Goal: Book appointment/travel/reservation

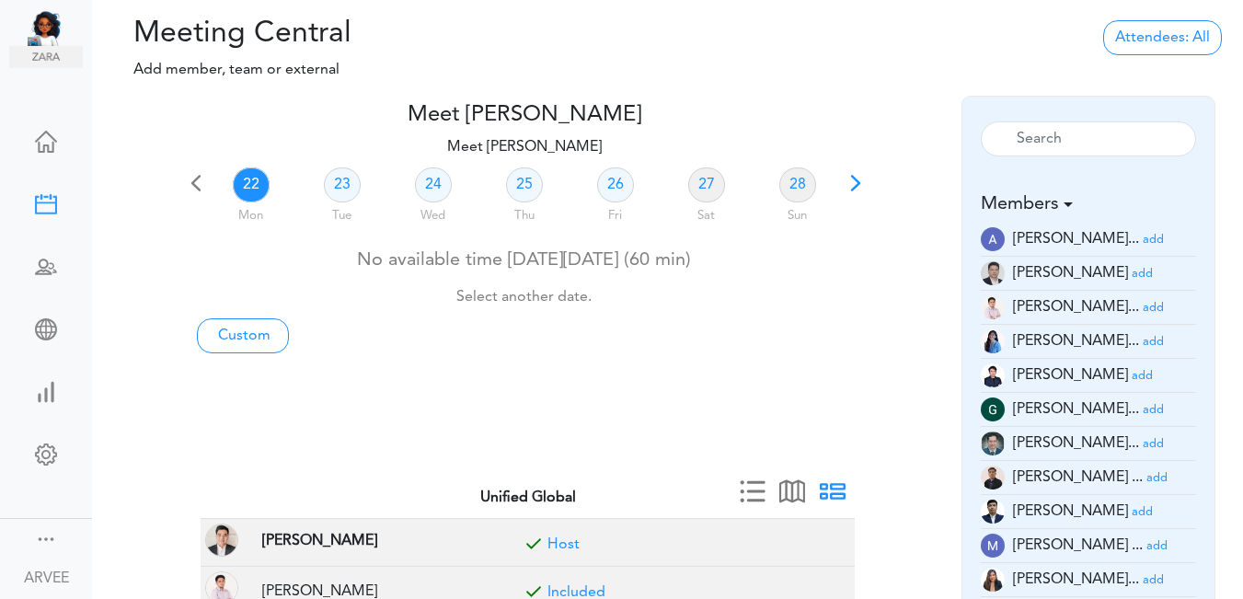
scroll to position [19, 0]
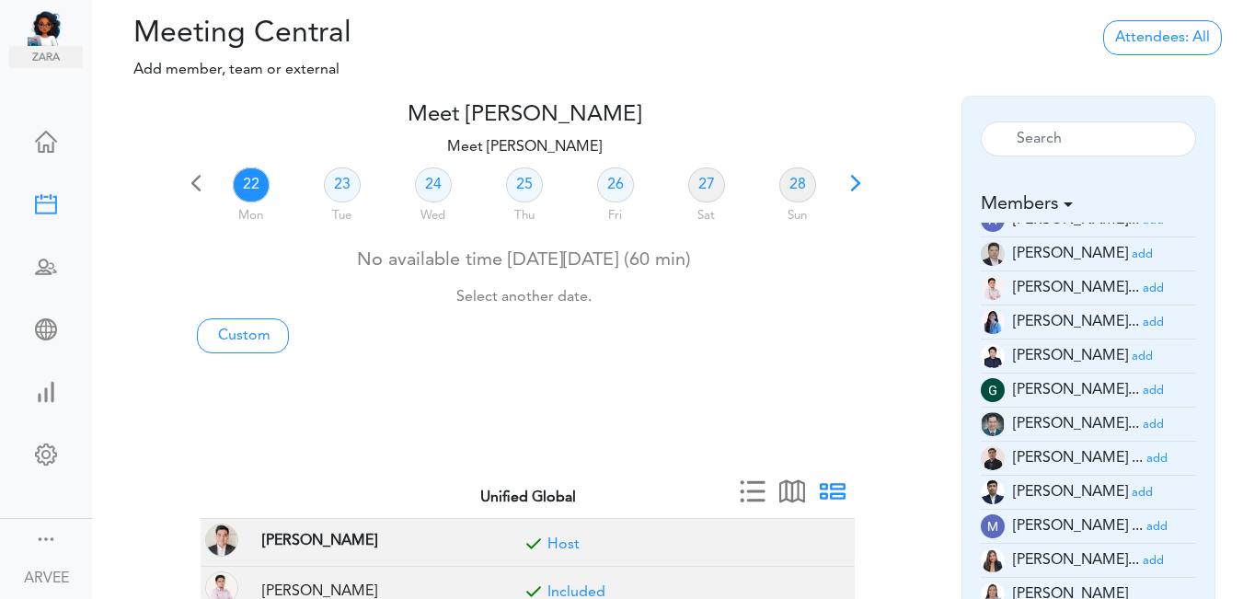
click at [858, 185] on span at bounding box center [856, 190] width 26 height 26
click at [430, 187] on link "01" at bounding box center [433, 184] width 37 height 35
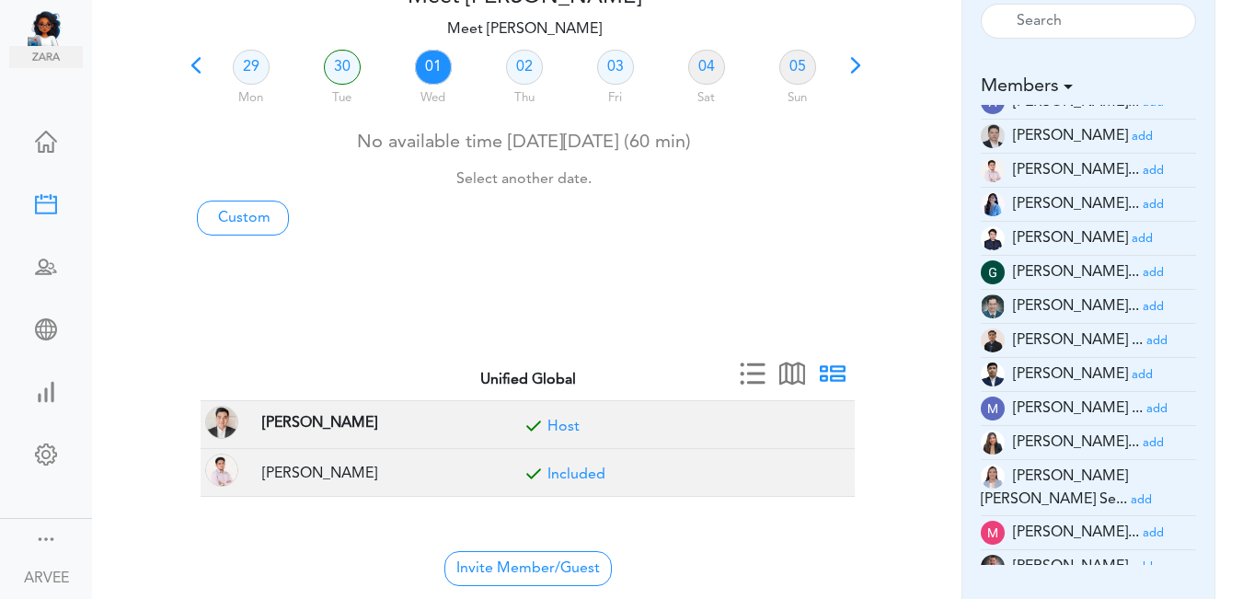
scroll to position [150, 0]
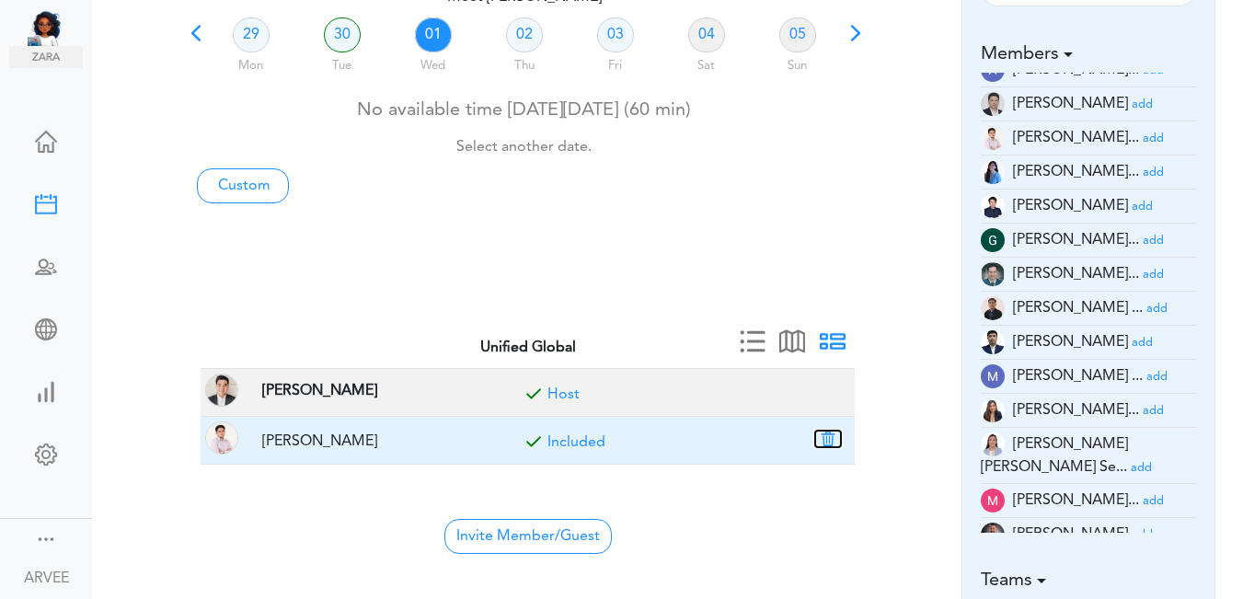
click at [827, 438] on button "button" at bounding box center [828, 439] width 26 height 17
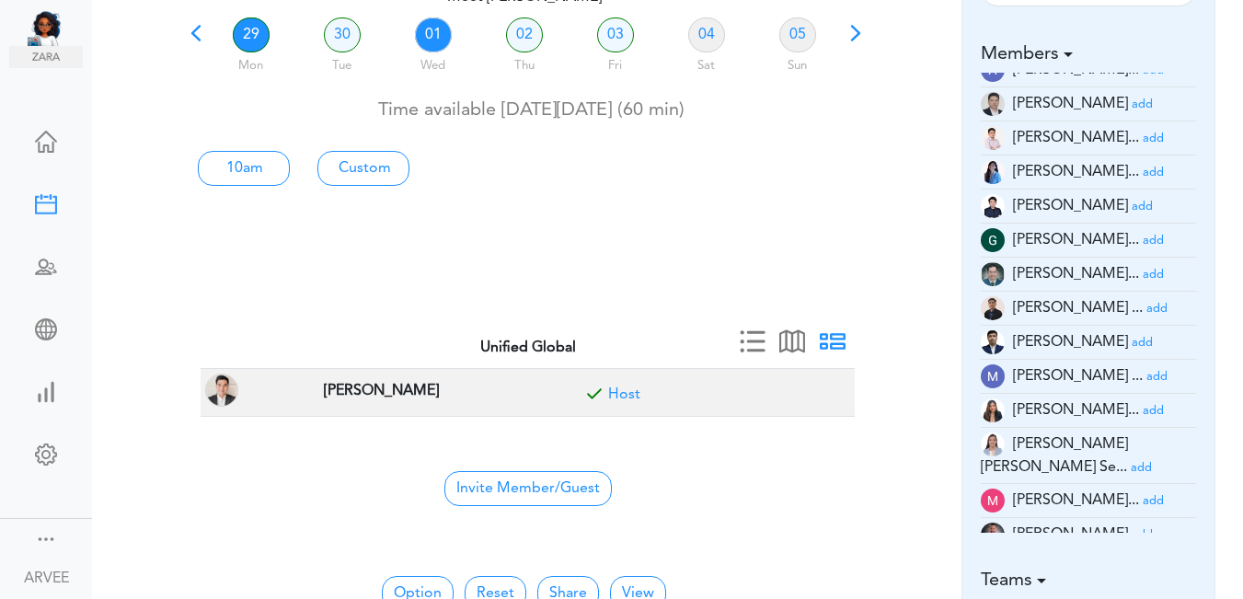
click at [439, 40] on link "01" at bounding box center [433, 34] width 37 height 35
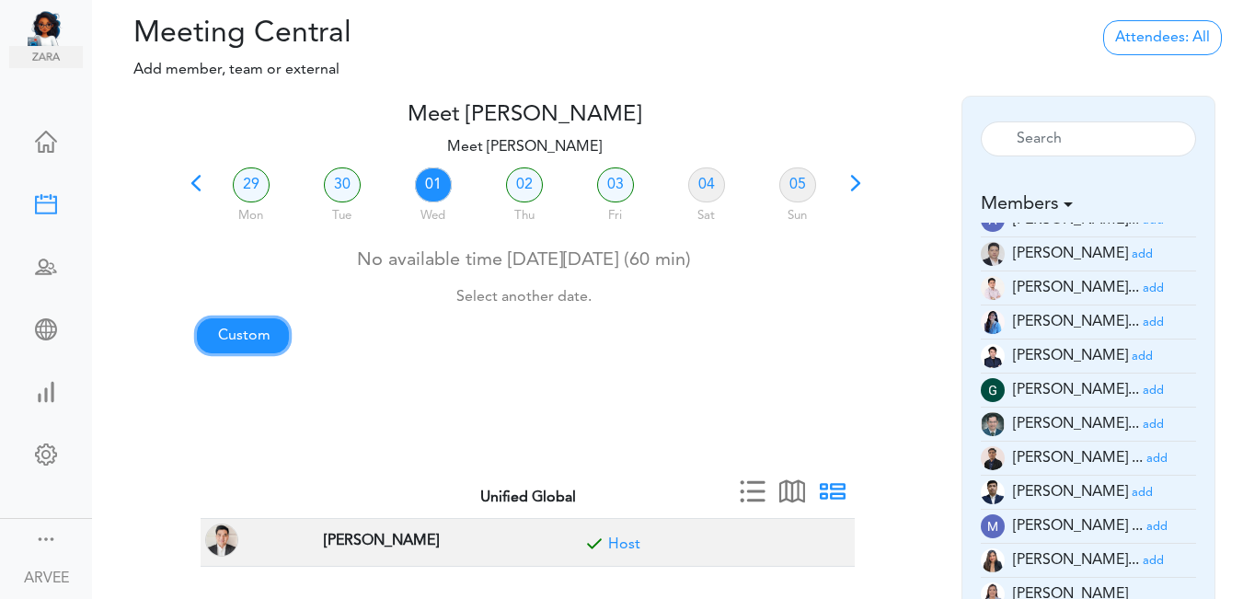
click at [250, 337] on link "Custom" at bounding box center [243, 335] width 92 height 35
type input "Meet [PERSON_NAME]"
type input "[URL][DOMAIN_NAME][SECURITY_DATA]"
type input "[DATE]T21:00"
type input "[DATE]T21:30"
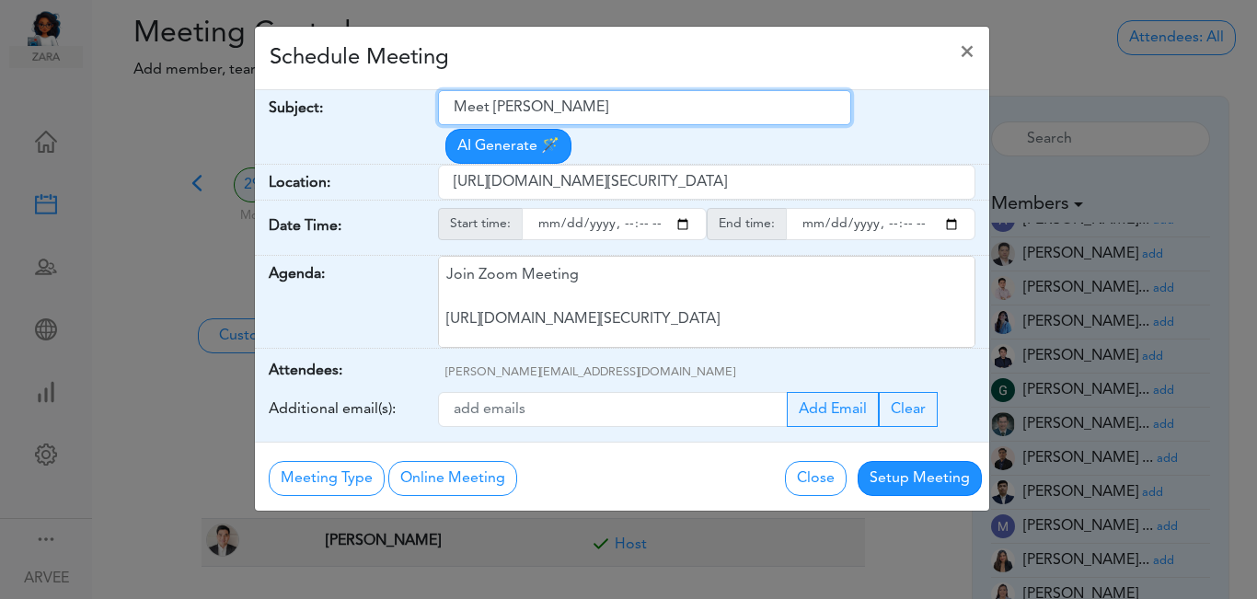
drag, startPoint x: 452, startPoint y: 108, endPoint x: 643, endPoint y: 98, distance: 191.6
click at [643, 98] on input "Meet [PERSON_NAME]" at bounding box center [644, 107] width 413 height 35
paste input "Get Up Business Development Services Inc | Client Call"
type input "Get Up Business Development Services Inc | Client Call"
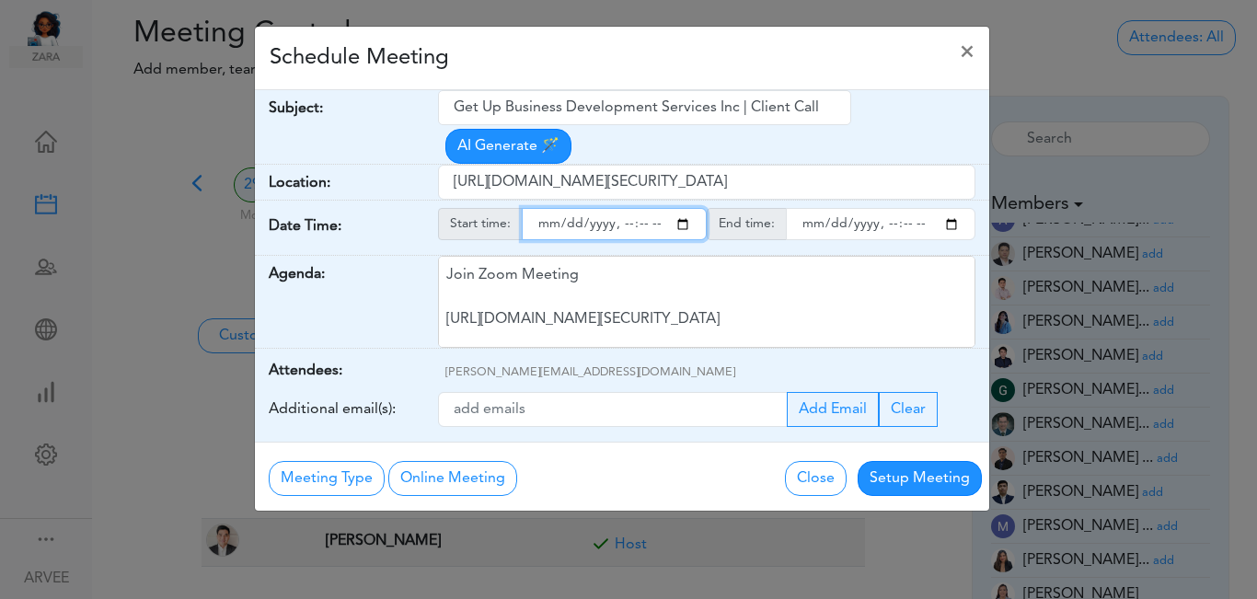
click at [681, 208] on input "starttime" at bounding box center [614, 224] width 185 height 32
click at [618, 208] on input "starttime" at bounding box center [614, 224] width 185 height 32
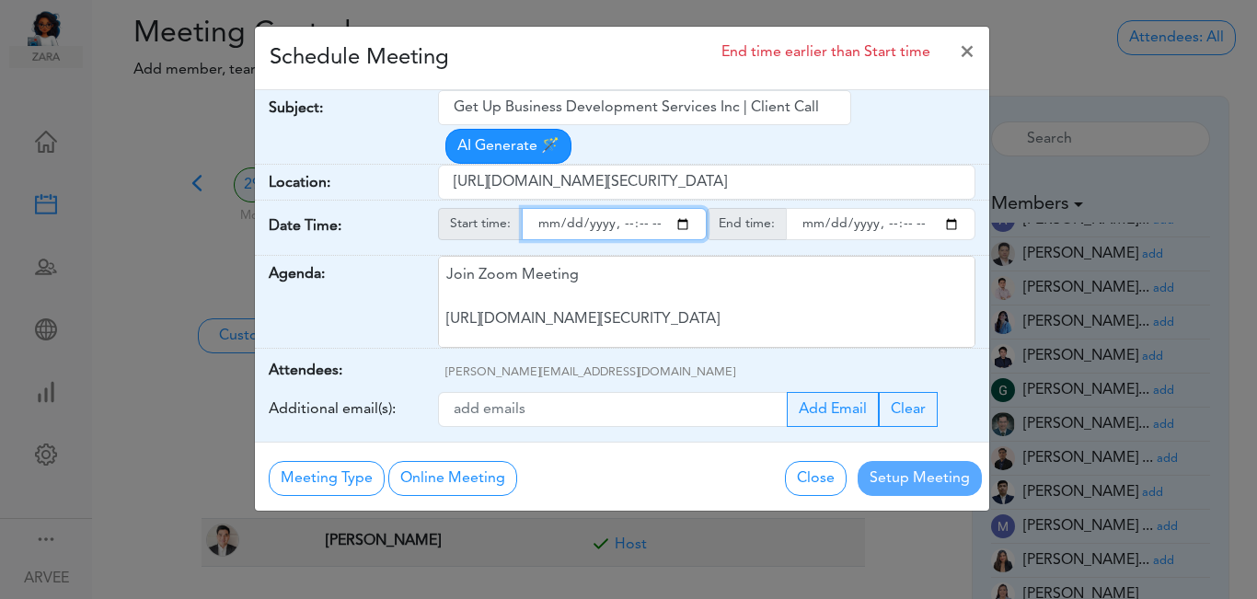
type input "[DATE]T18:00"
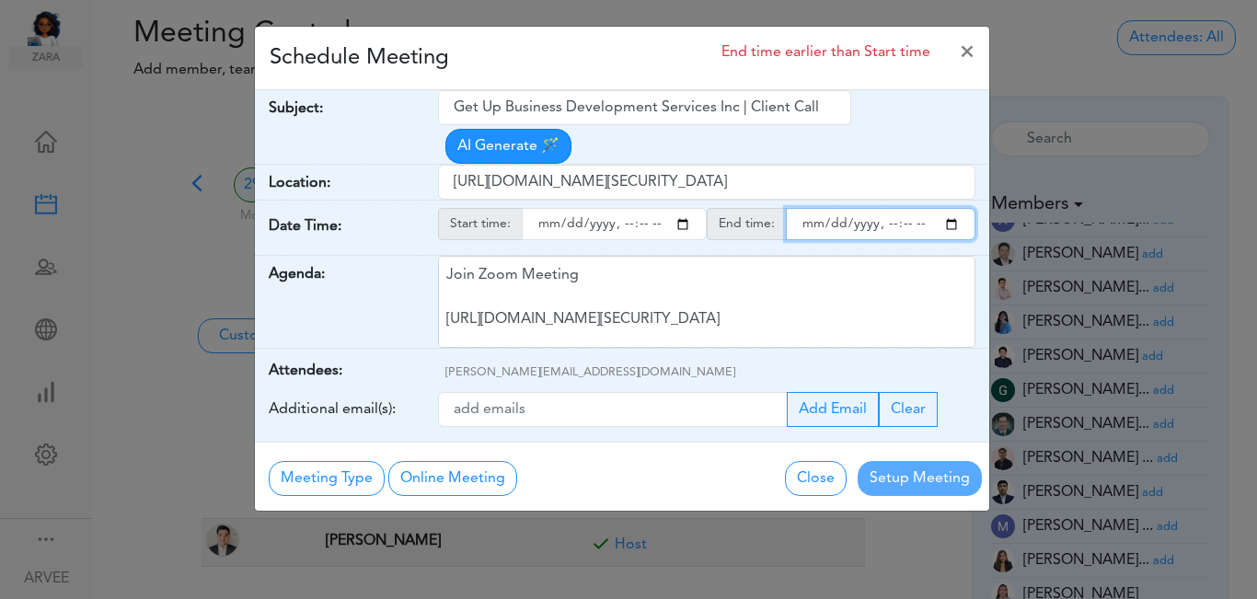
click at [951, 208] on input "endtime" at bounding box center [881, 224] width 190 height 32
click at [886, 208] on input "endtime" at bounding box center [881, 224] width 190 height 32
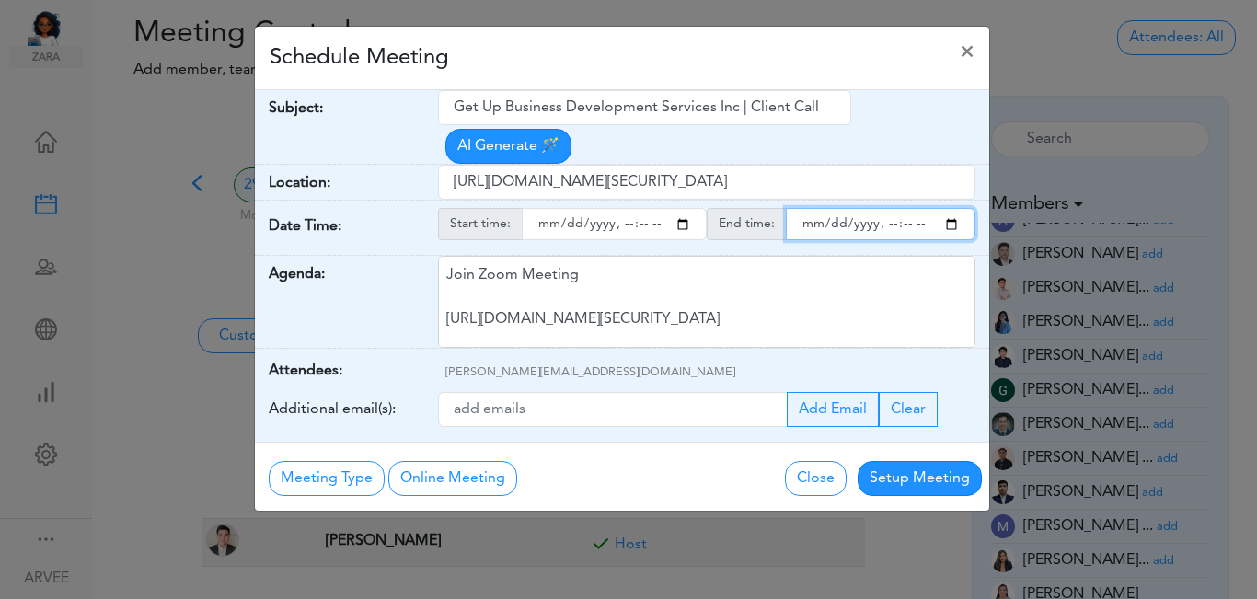
type input "[DATE]T19:00"
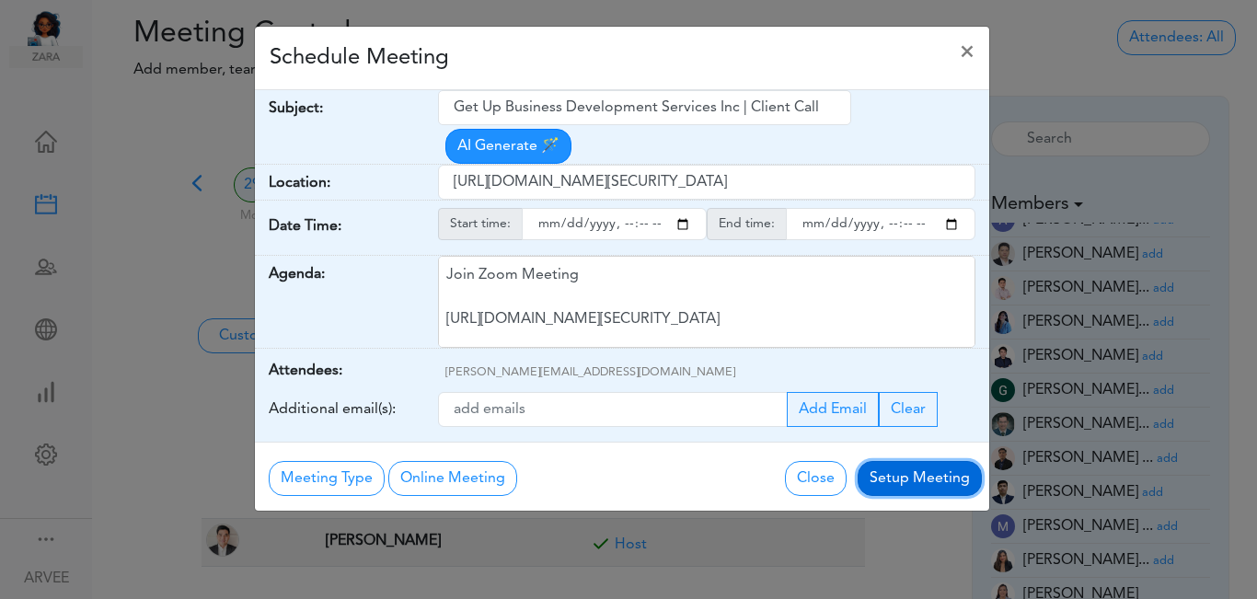
click at [933, 461] on button "Setup Meeting" at bounding box center [920, 478] width 124 height 35
